Goal: Task Accomplishment & Management: Complete application form

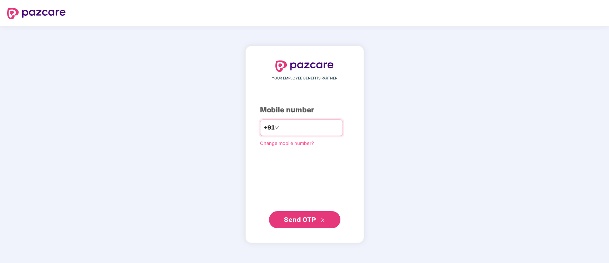
type input "**********"
click at [298, 197] on span "Send OTP" at bounding box center [304, 219] width 41 height 10
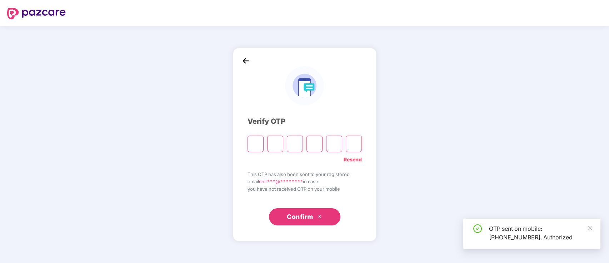
click at [257, 141] on input "Please enter verification code. Digit 1" at bounding box center [256, 143] width 16 height 16
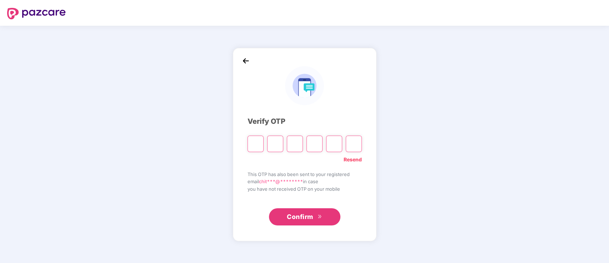
click at [257, 144] on input "Please enter verification code. Digit 1" at bounding box center [256, 143] width 16 height 16
type input "*"
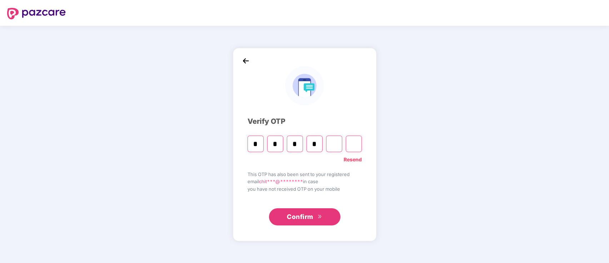
type input "*"
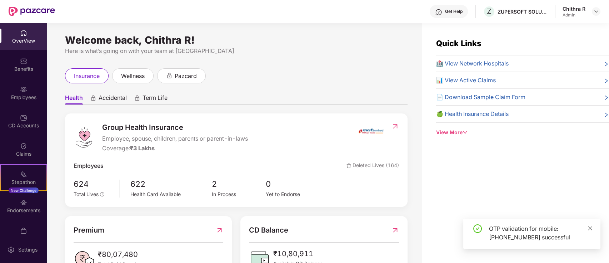
click at [456, 197] on icon "close" at bounding box center [590, 228] width 4 height 4
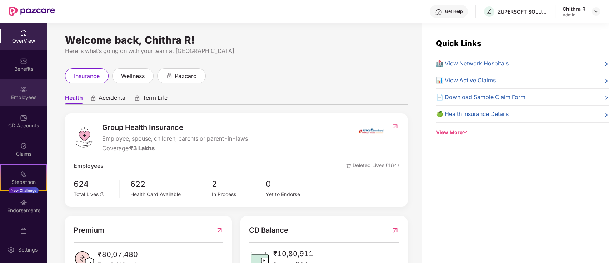
click at [26, 89] on div "Employees" at bounding box center [23, 92] width 47 height 27
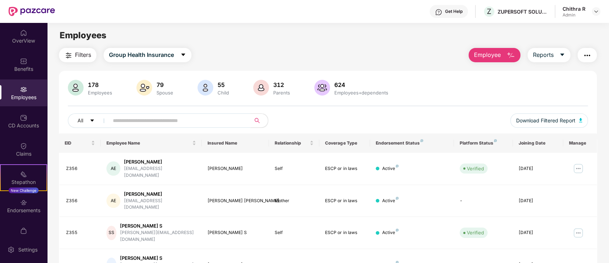
click at [145, 120] on input "text" at bounding box center [177, 120] width 128 height 11
click at [456, 52] on span "Employee" at bounding box center [487, 54] width 27 height 9
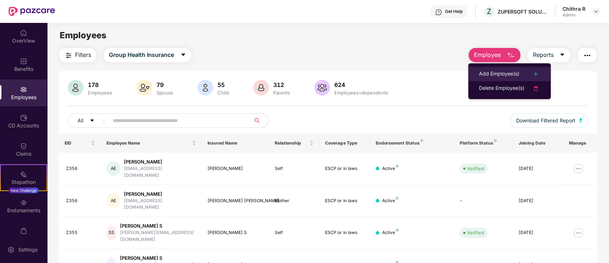
click at [456, 73] on div "Add Employee(s)" at bounding box center [499, 74] width 40 height 9
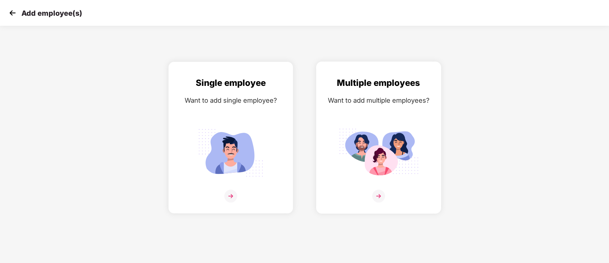
click at [366, 197] on div at bounding box center [379, 200] width 110 height 22
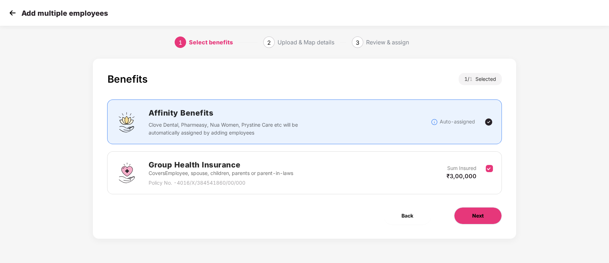
click at [456, 197] on span "Next" at bounding box center [477, 216] width 11 height 8
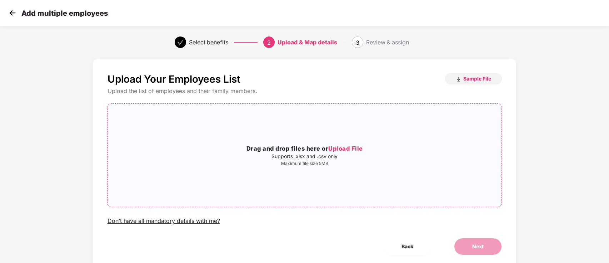
click at [344, 150] on span "Upload File" at bounding box center [345, 148] width 35 height 7
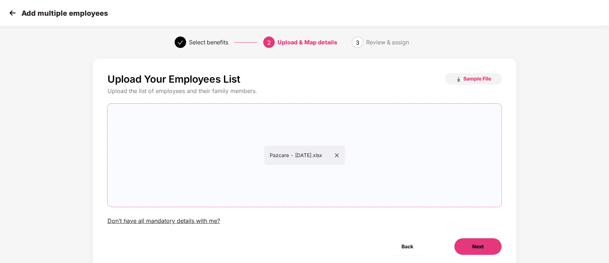
click at [456, 197] on span "Next" at bounding box center [477, 246] width 11 height 8
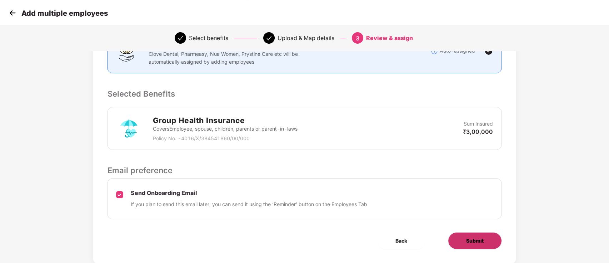
scroll to position [135, 0]
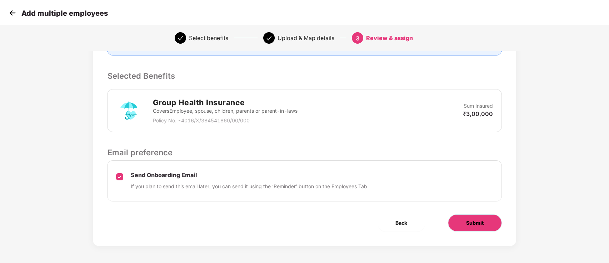
click at [456, 197] on span "Submit" at bounding box center [475, 223] width 18 height 8
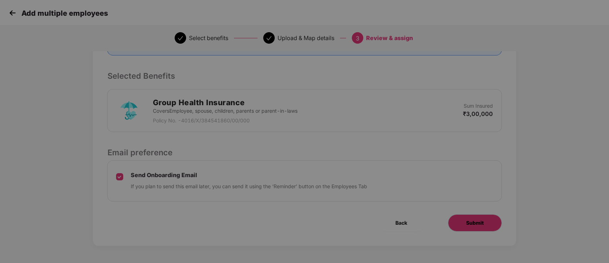
scroll to position [0, 0]
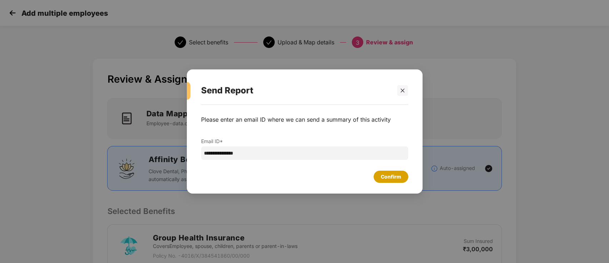
click at [389, 173] on div "Confirm" at bounding box center [391, 177] width 20 height 8
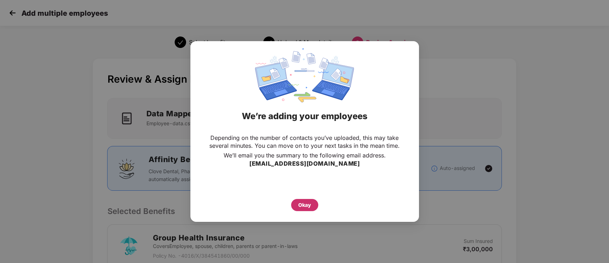
click at [311, 197] on div "Okay" at bounding box center [304, 205] width 13 height 8
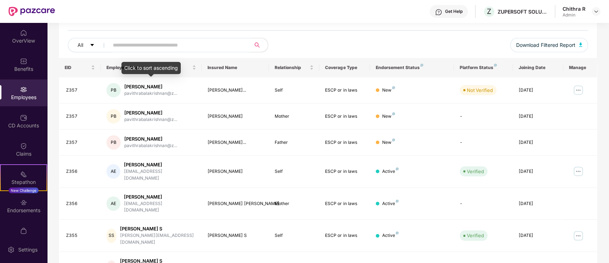
scroll to position [95, 0]
